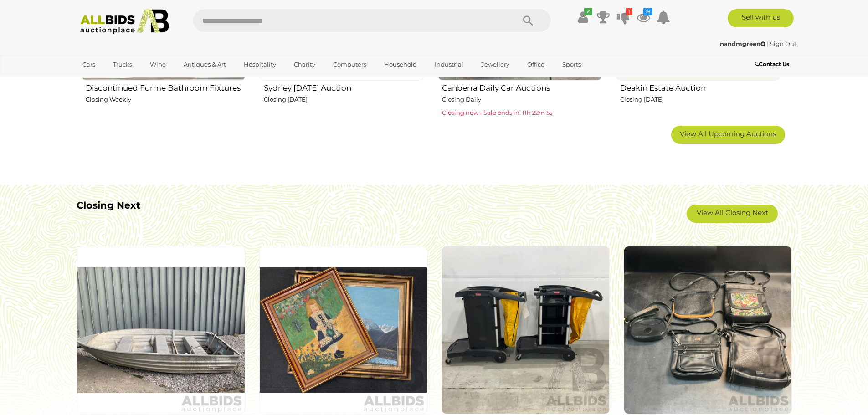
scroll to position [729, 0]
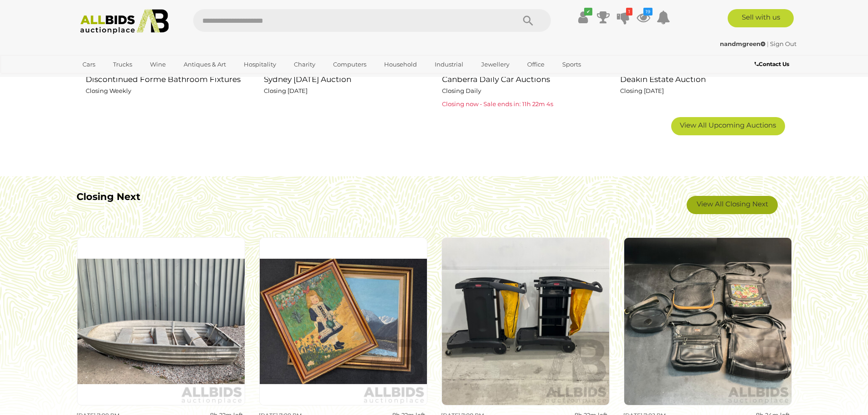
click at [723, 205] on link "View All Closing Next" at bounding box center [731, 205] width 91 height 18
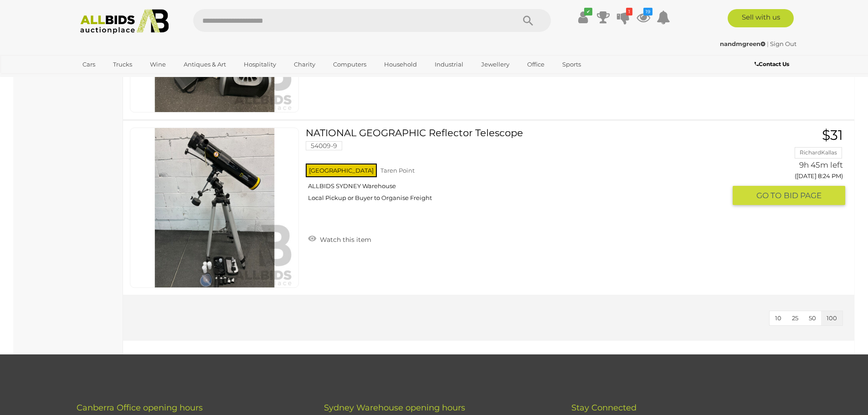
scroll to position [8928, 0]
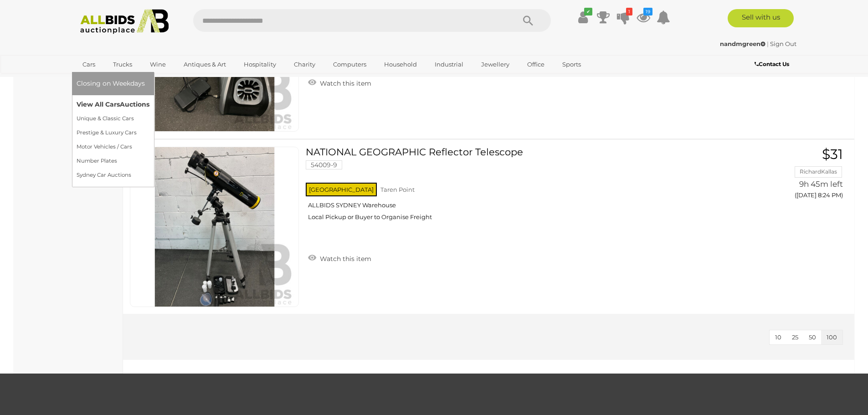
click at [101, 102] on link "View All Cars Auctions" at bounding box center [113, 104] width 73 height 14
